Goal: Check status

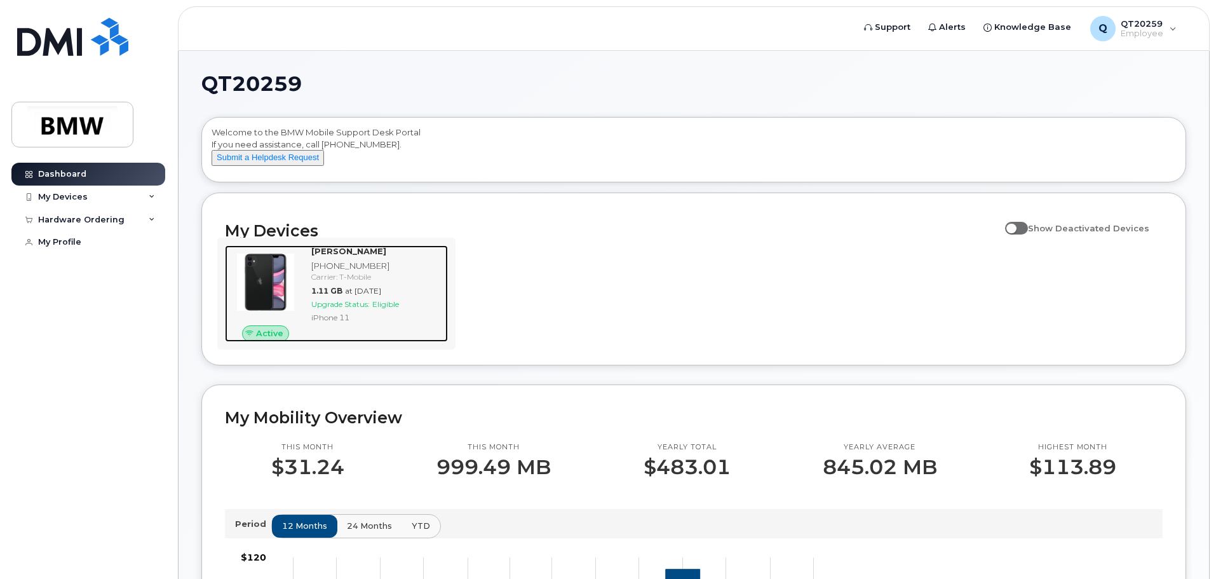
click at [373, 309] on div "Upgrade Status: Eligible" at bounding box center [377, 304] width 132 height 11
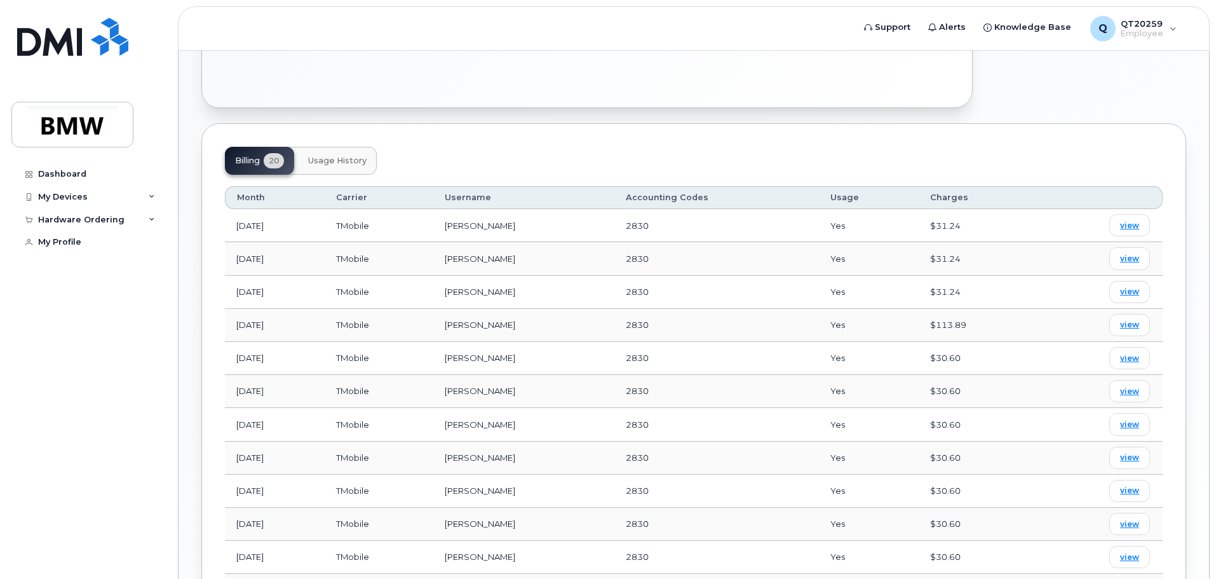
scroll to position [393, 0]
click at [1134, 320] on span "view" at bounding box center [1129, 325] width 19 height 11
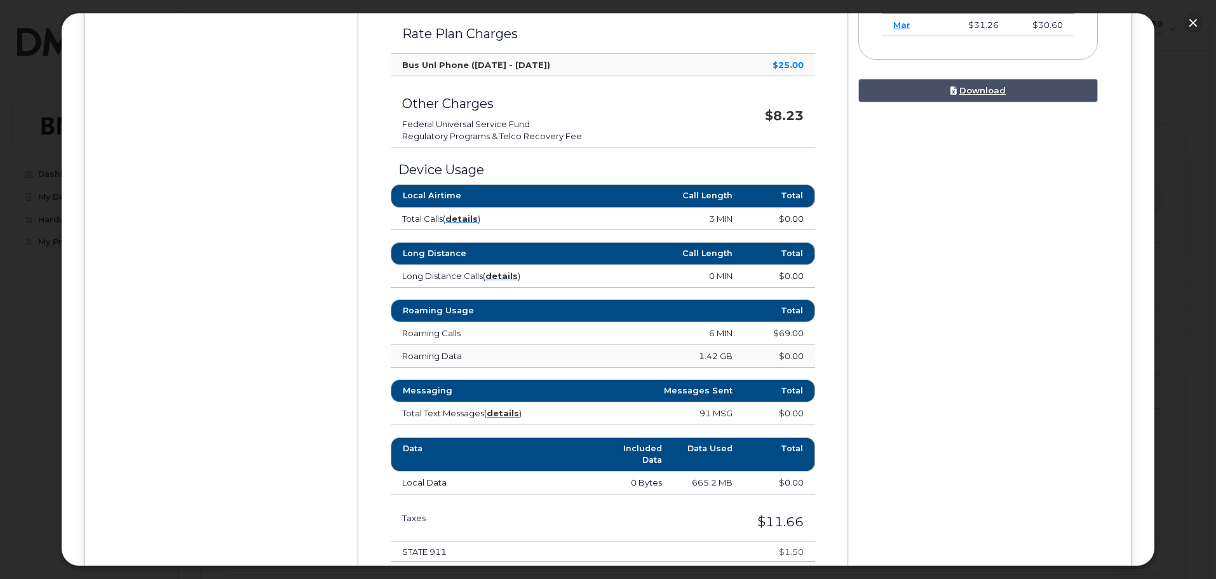
scroll to position [503, 0]
